Goal: Task Accomplishment & Management: Use online tool/utility

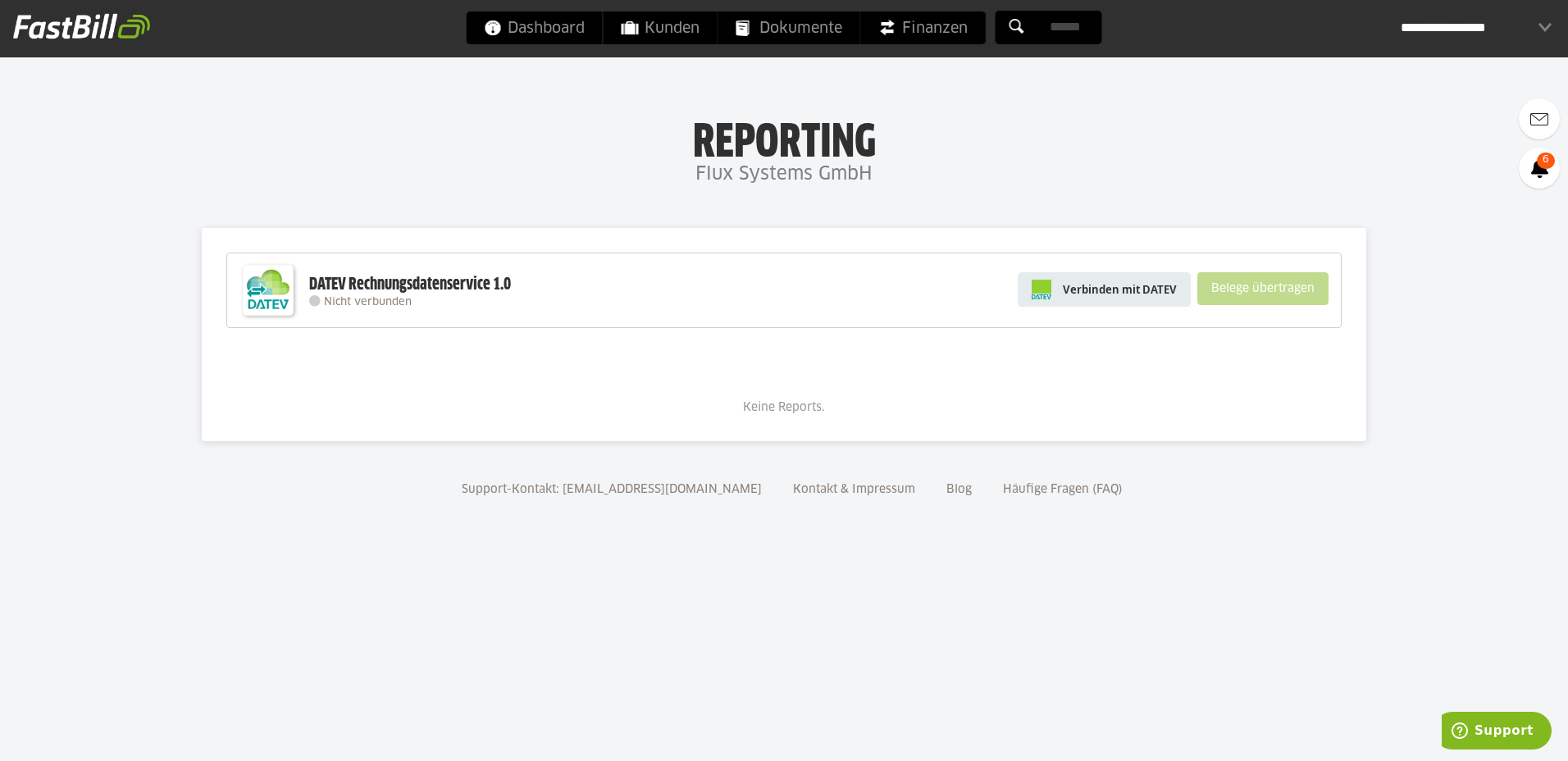
click at [1123, 288] on span "Verbinden mit DATEV" at bounding box center [1119, 289] width 114 height 16
click at [1124, 291] on span "Verbinden mit DATEV" at bounding box center [1119, 289] width 114 height 16
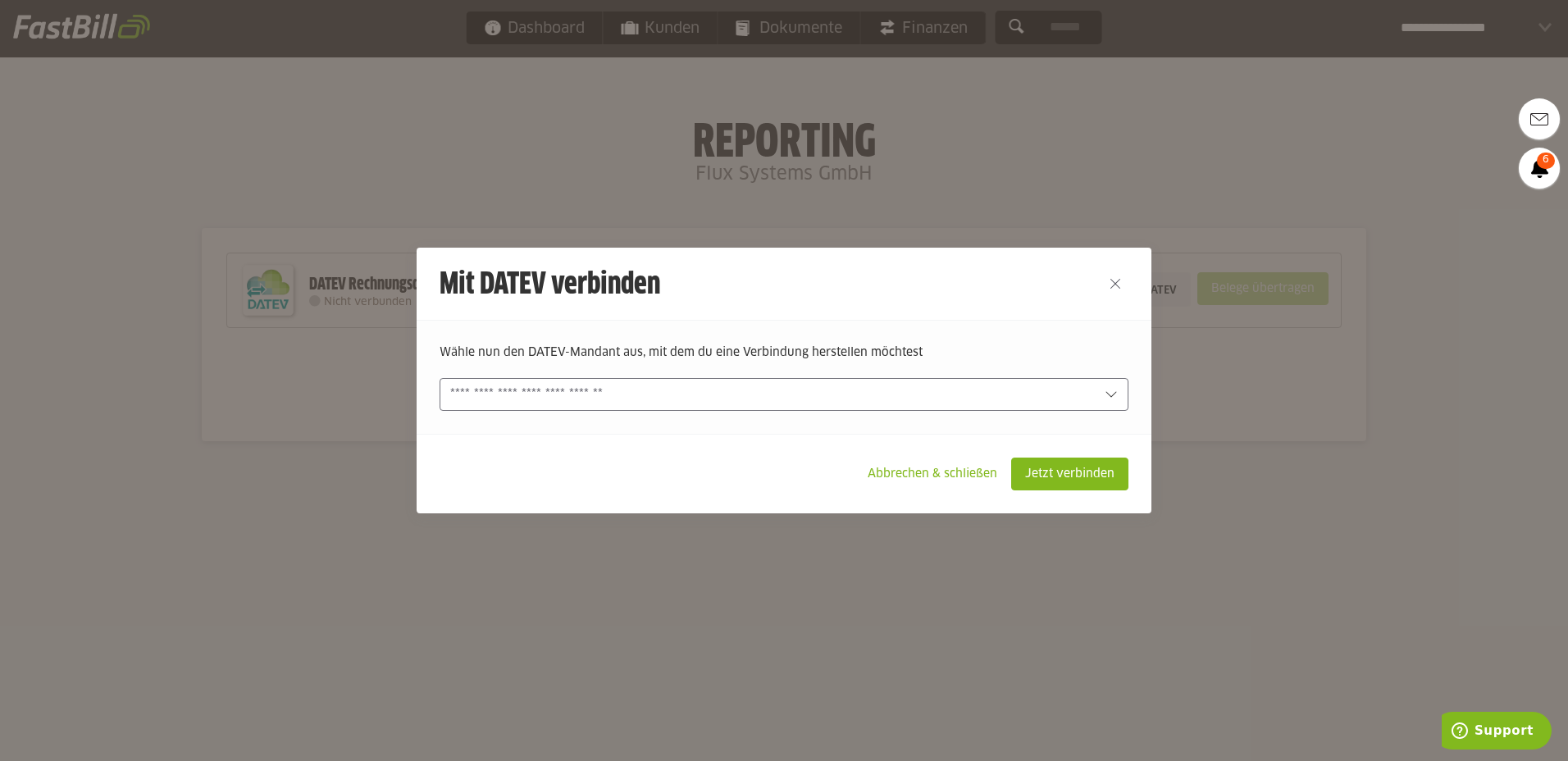
click at [791, 395] on input "text" at bounding box center [772, 394] width 644 height 18
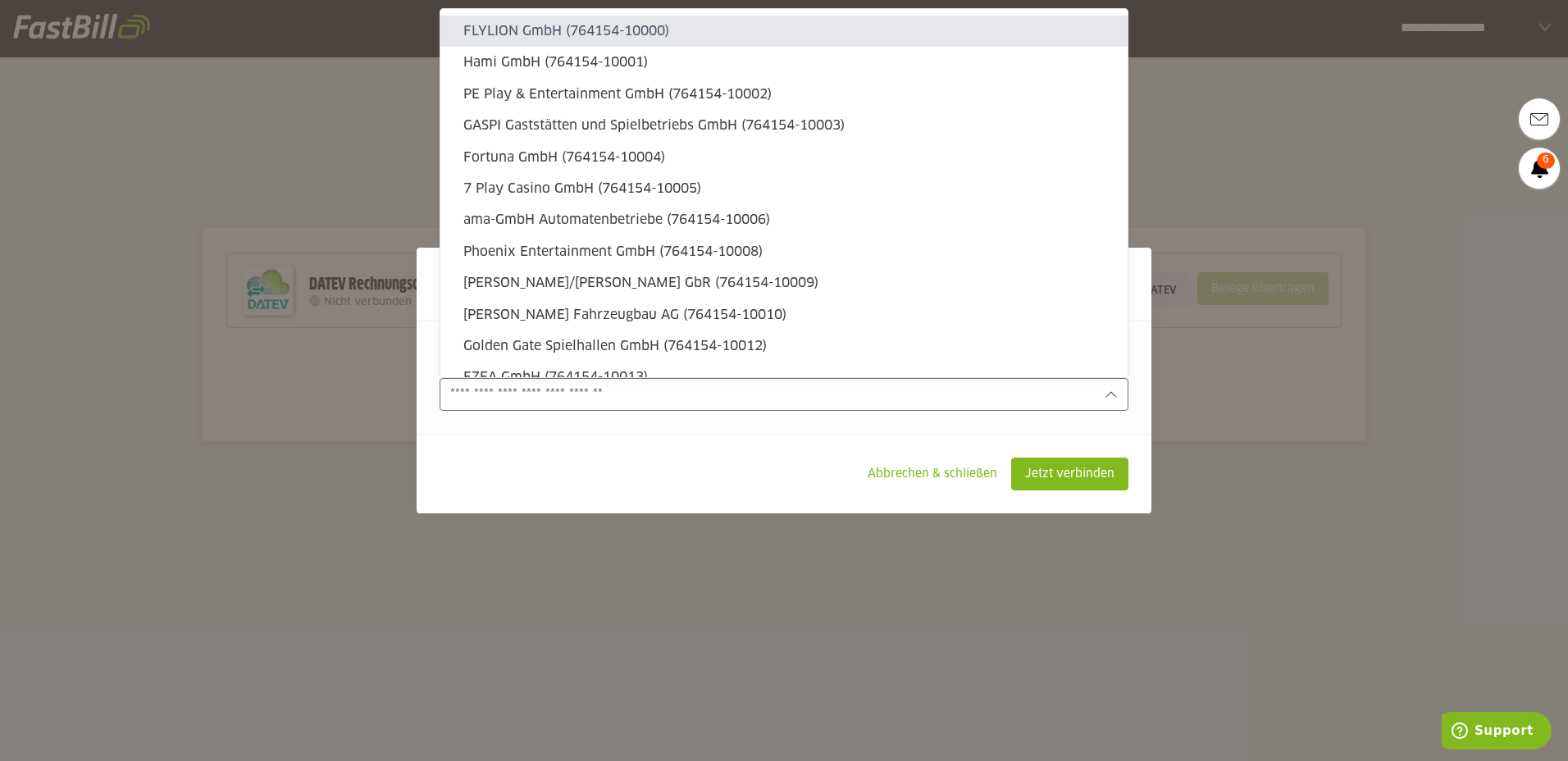
type sl-option "764154-10000"
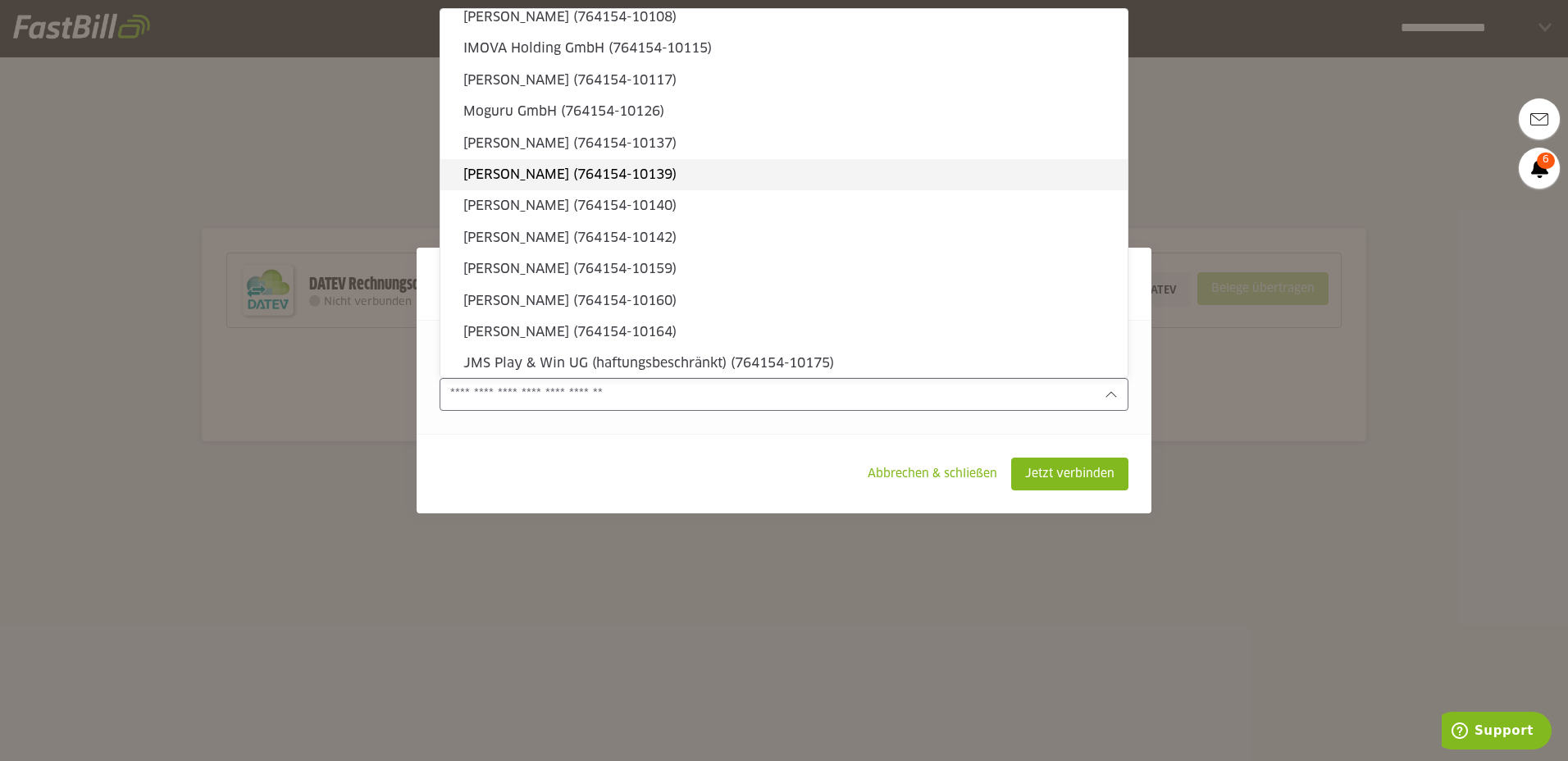
scroll to position [936, 0]
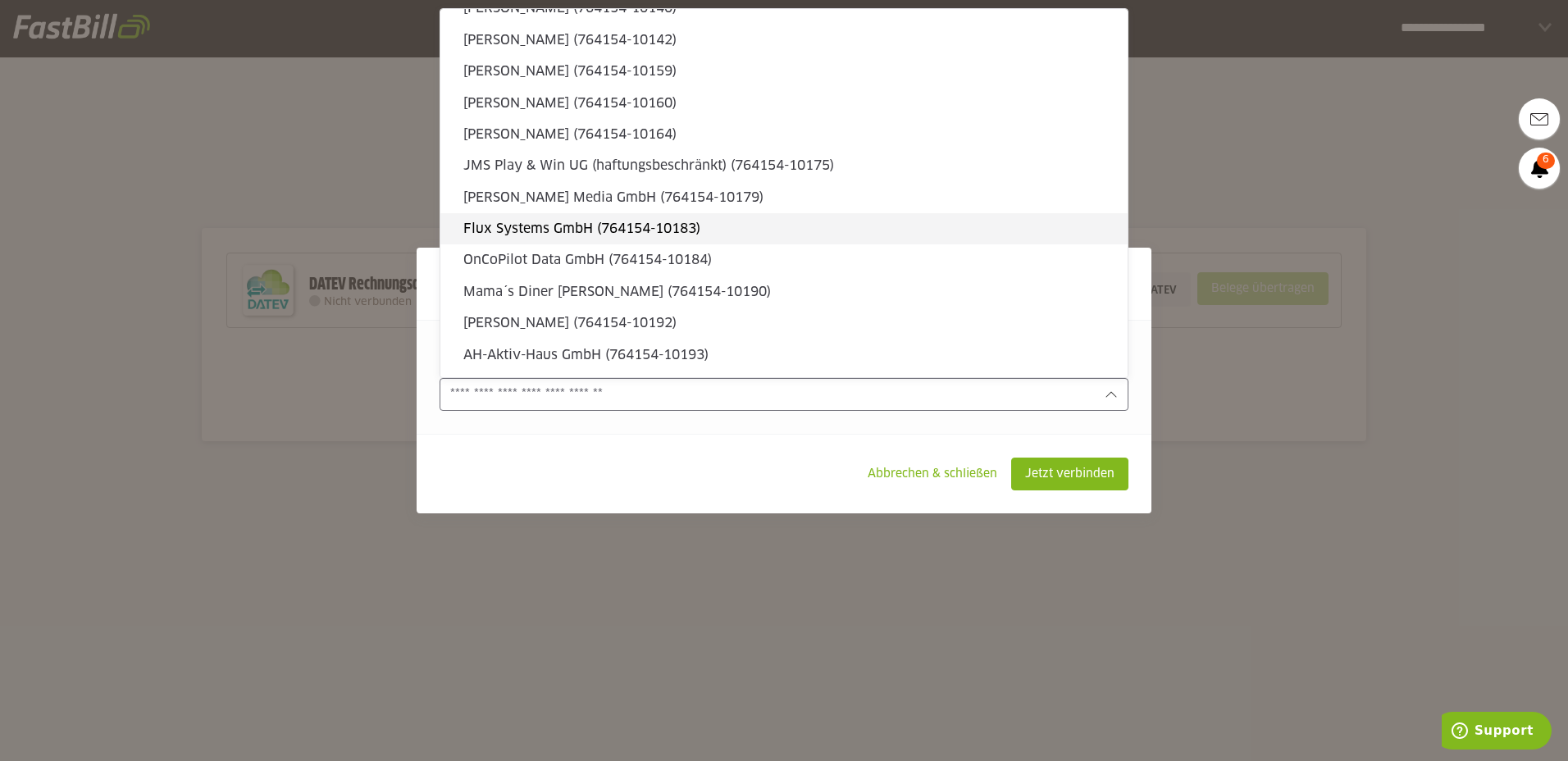
click at [821, 227] on slot "Flux Systems GmbH (764154-10183)" at bounding box center [789, 228] width 651 height 18
type input "**********"
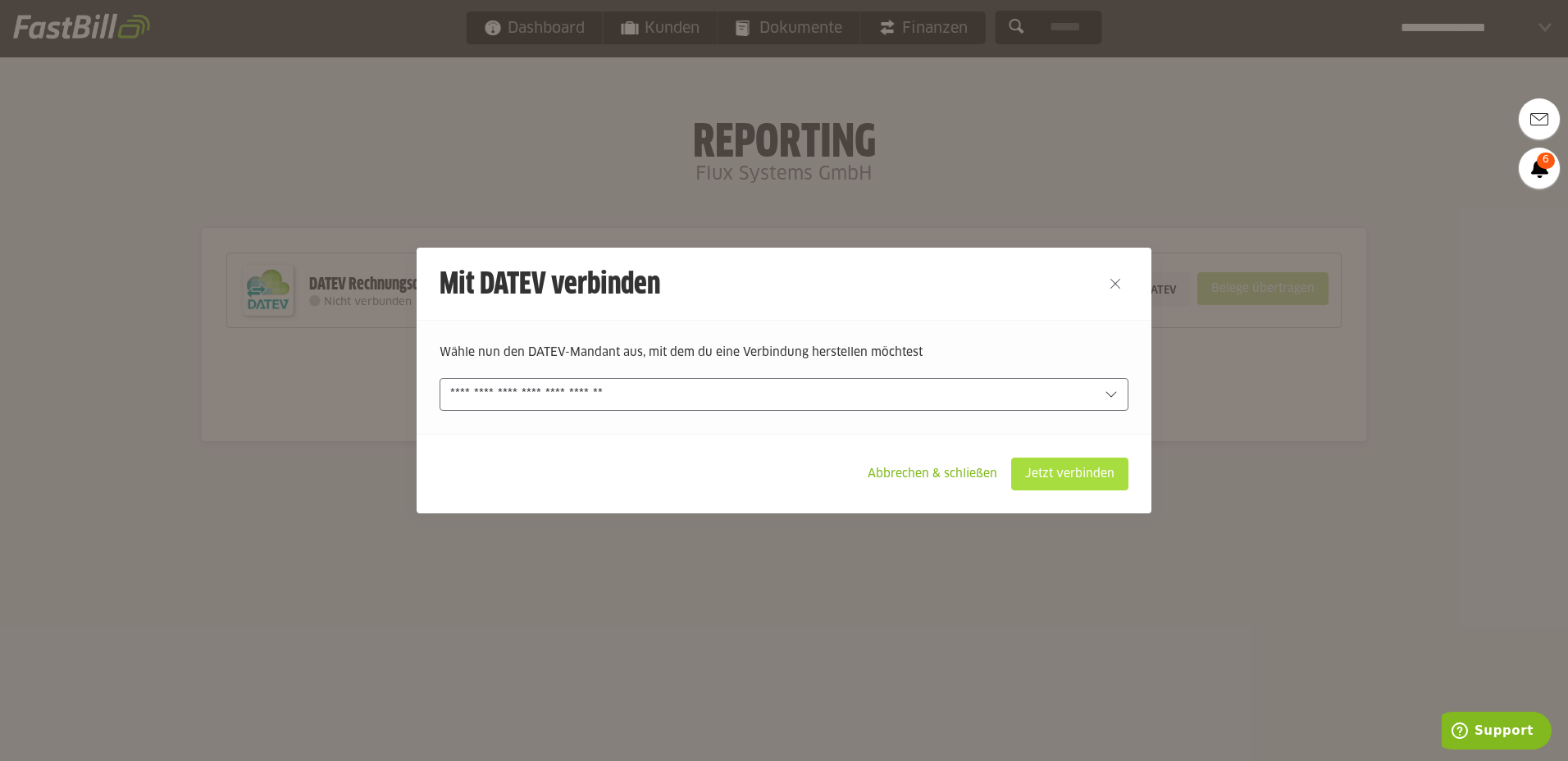
click at [1082, 472] on slot "Jetzt verbinden" at bounding box center [1069, 474] width 115 height 31
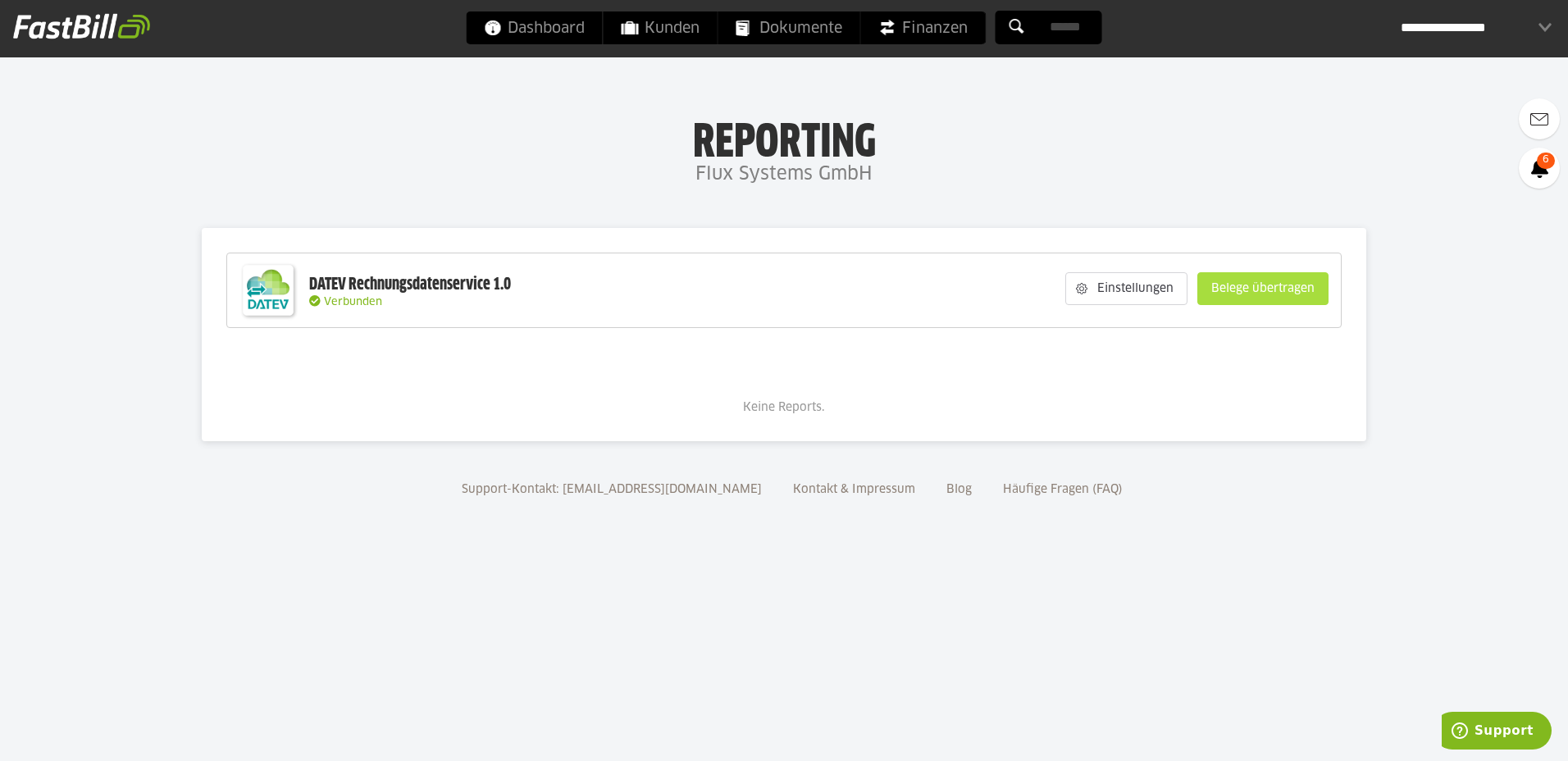
click at [1285, 294] on slot "Belege übertragen" at bounding box center [1262, 289] width 129 height 31
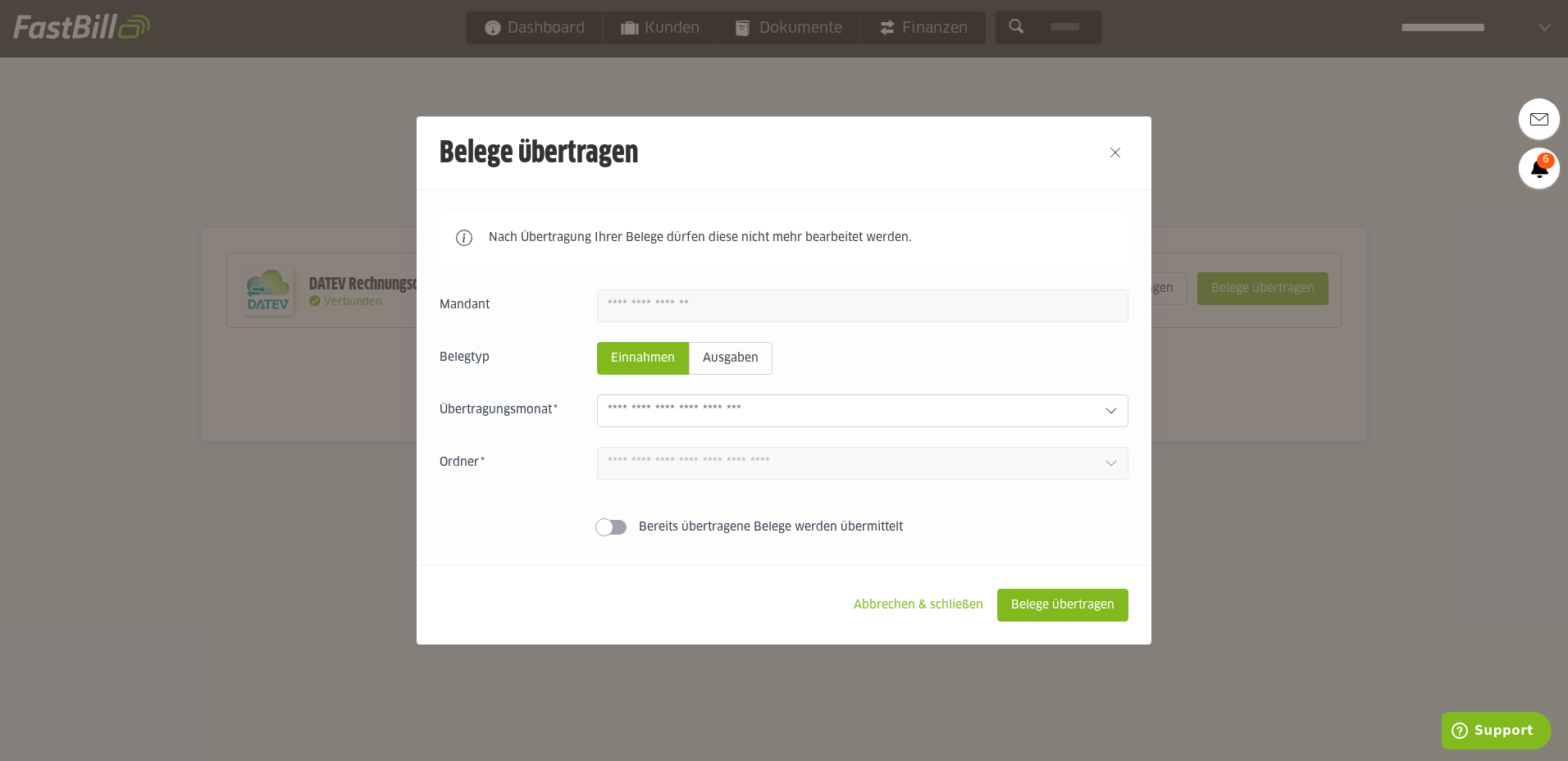
click at [817, 411] on input "text" at bounding box center [849, 410] width 483 height 18
click at [1113, 415] on icon at bounding box center [1111, 410] width 13 height 13
click at [0, 0] on slot "Bereits übertragene Belege werden übermittelt" at bounding box center [0, 0] width 0 height 0
click at [612, 527] on span at bounding box center [619, 527] width 18 height 18
click at [754, 352] on slot "Ausgaben" at bounding box center [730, 359] width 82 height 31
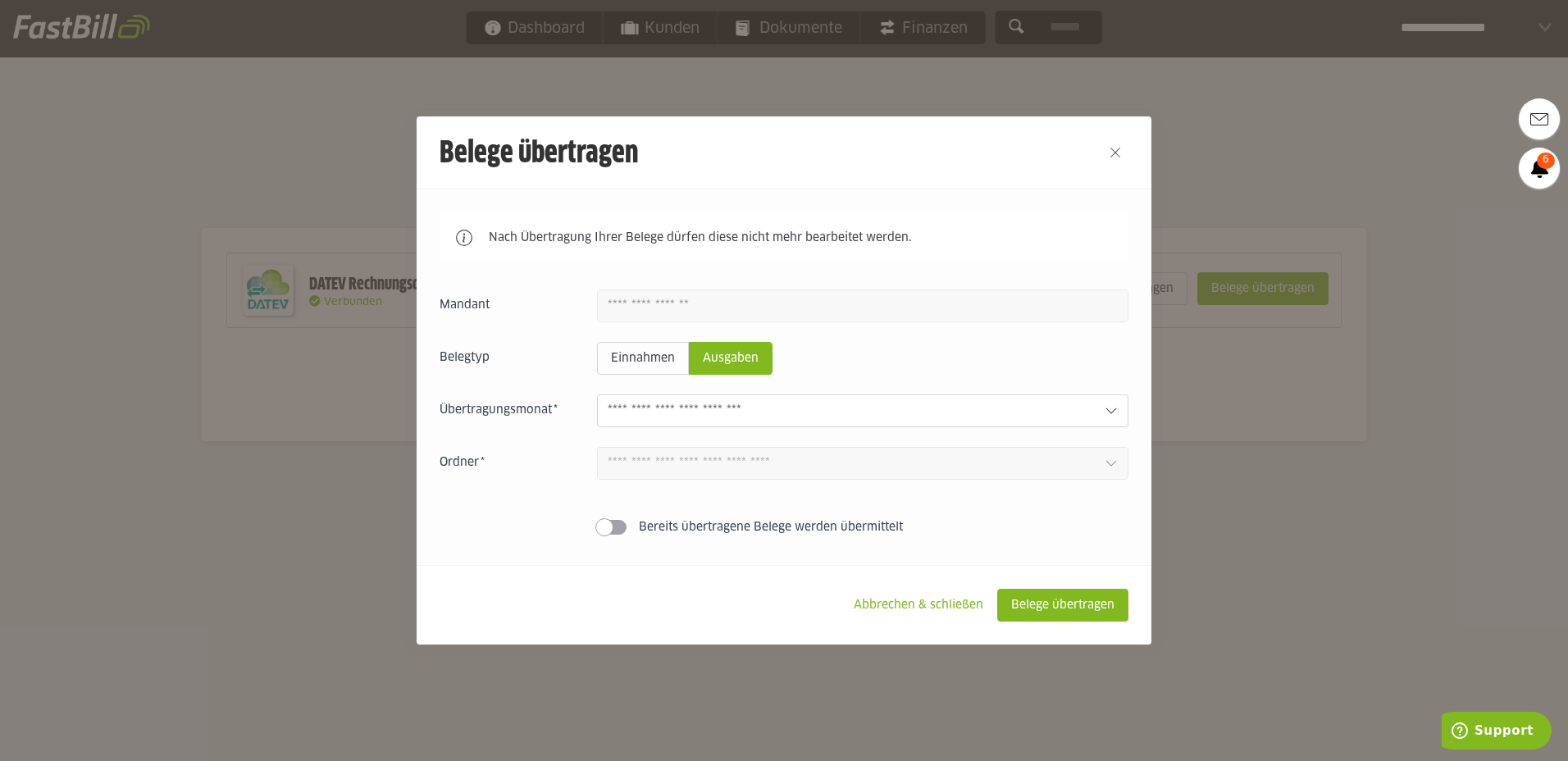
click at [756, 413] on input "text" at bounding box center [849, 410] width 483 height 18
click at [1071, 608] on slot "Belege übertragen" at bounding box center [1062, 605] width 129 height 31
click at [1111, 399] on div at bounding box center [862, 411] width 532 height 33
click at [1111, 406] on icon at bounding box center [1111, 410] width 13 height 13
click at [1122, 154] on button "Close" at bounding box center [1115, 153] width 26 height 26
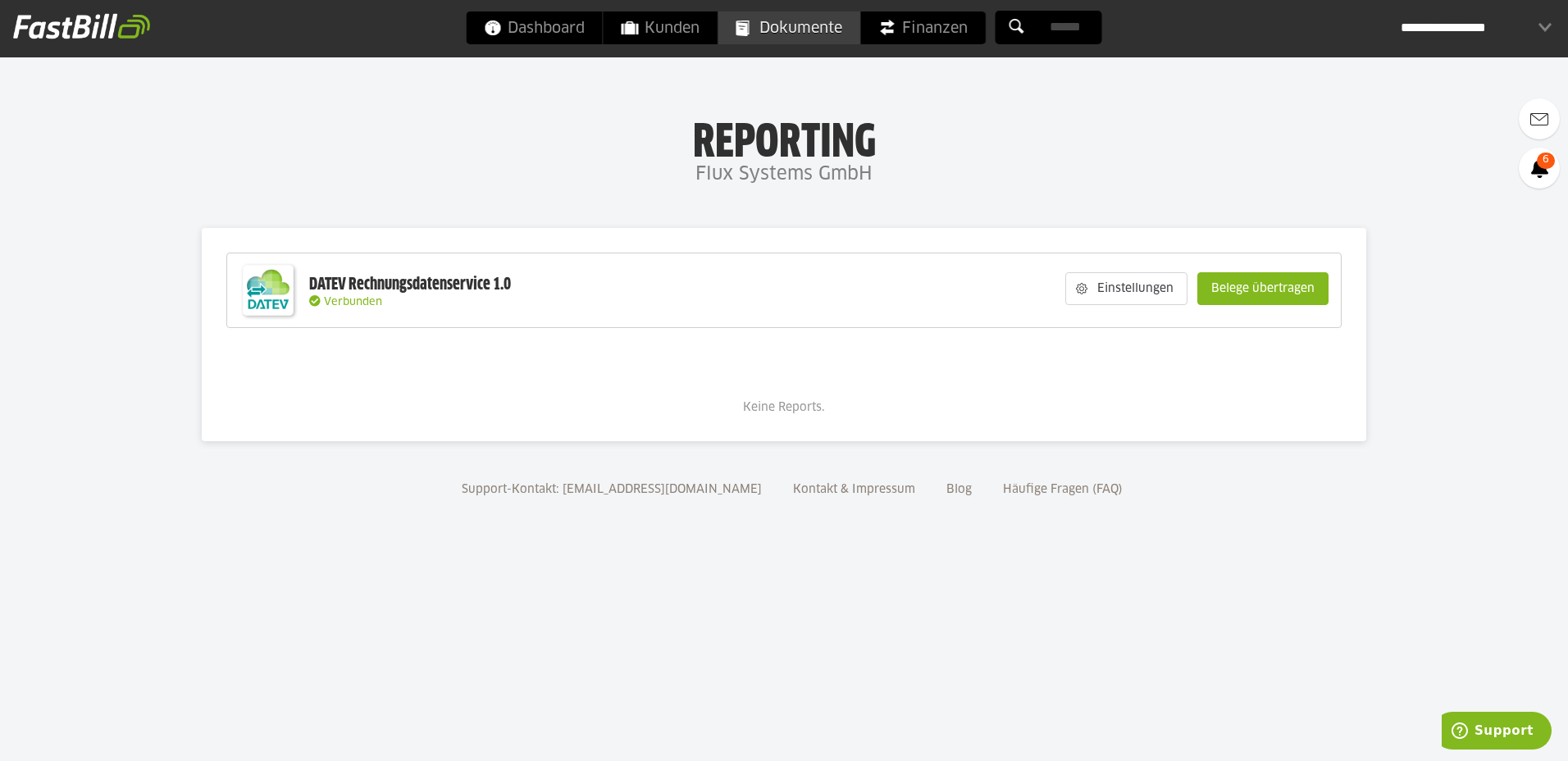
click at [775, 31] on span "Dokumente" at bounding box center [789, 28] width 106 height 33
